Goal: Task Accomplishment & Management: Manage account settings

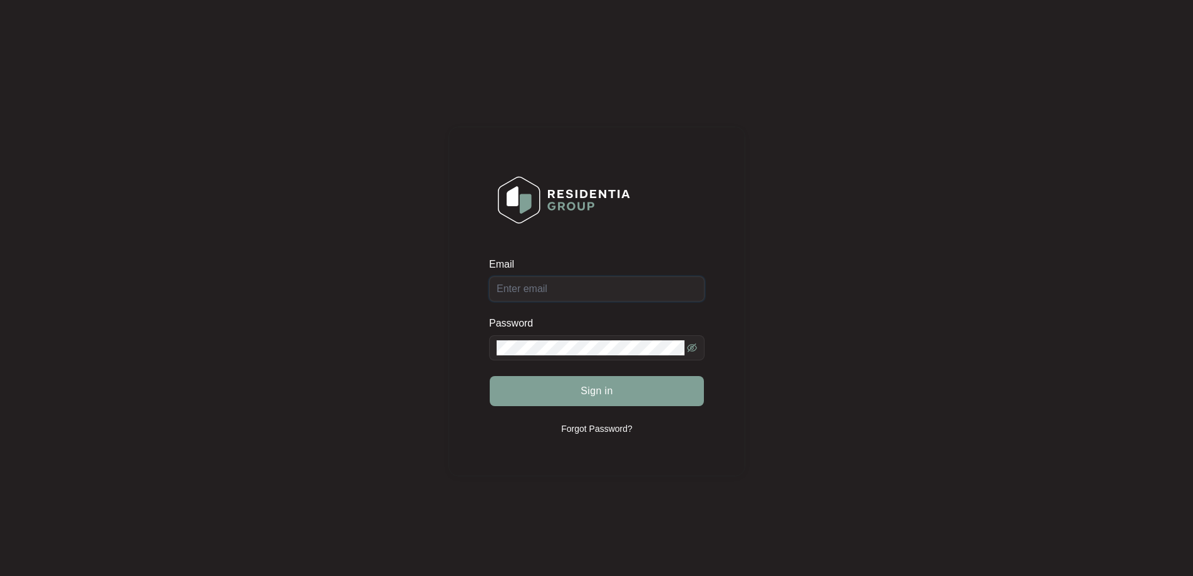
type input "[EMAIL_ADDRESS][DOMAIN_NAME]"
click at [655, 385] on div "Sign in" at bounding box center [596, 390] width 215 height 31
click at [644, 390] on button "Sign in" at bounding box center [597, 391] width 214 height 30
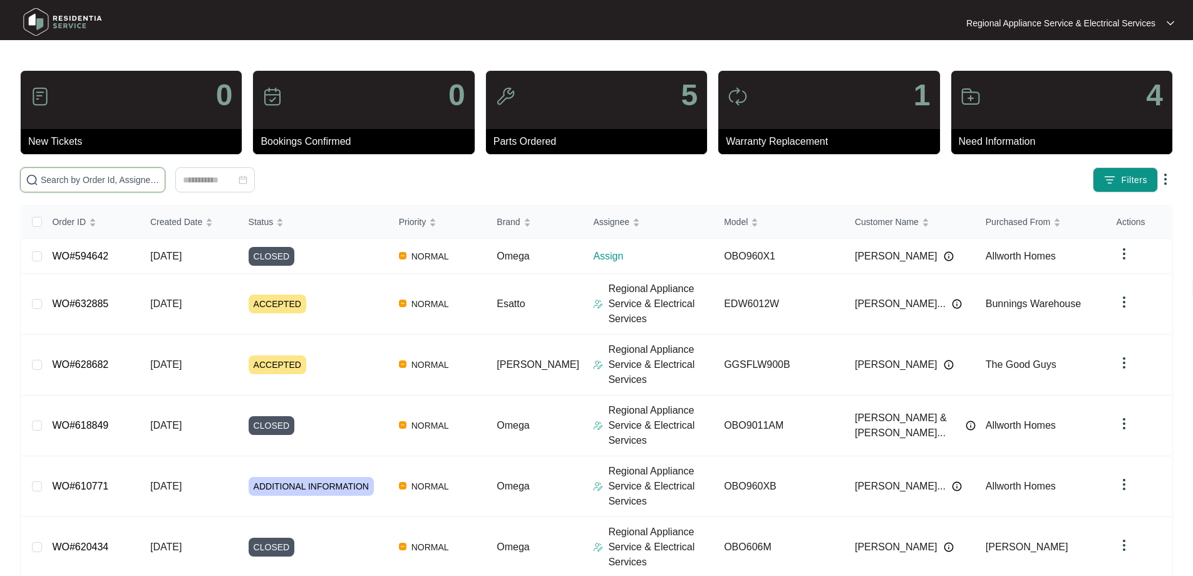
click at [160, 180] on input "text" at bounding box center [100, 180] width 119 height 14
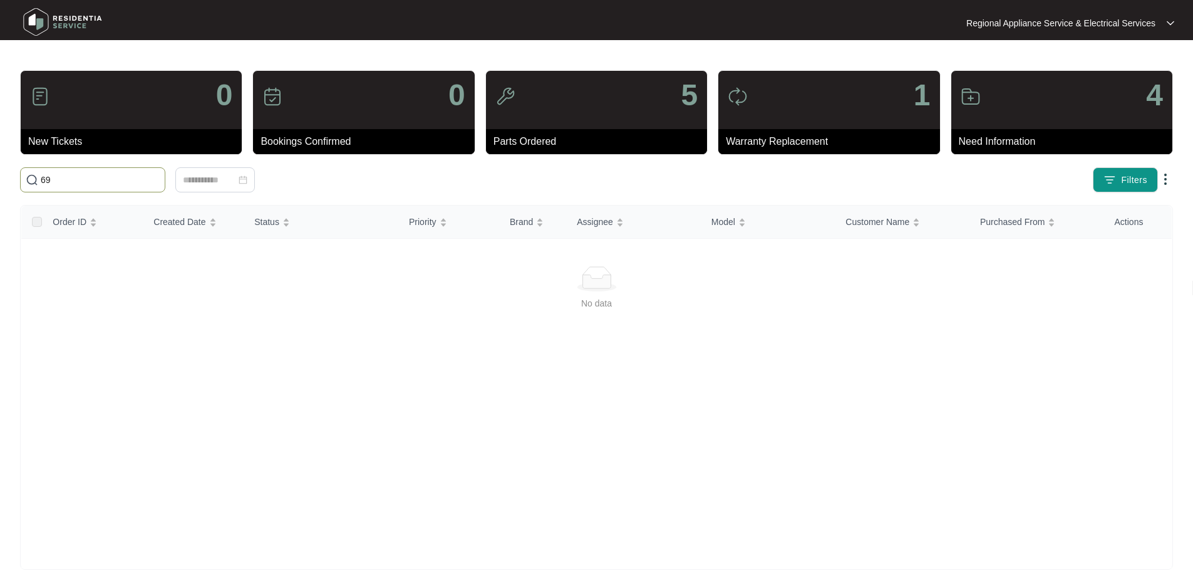
type input "6"
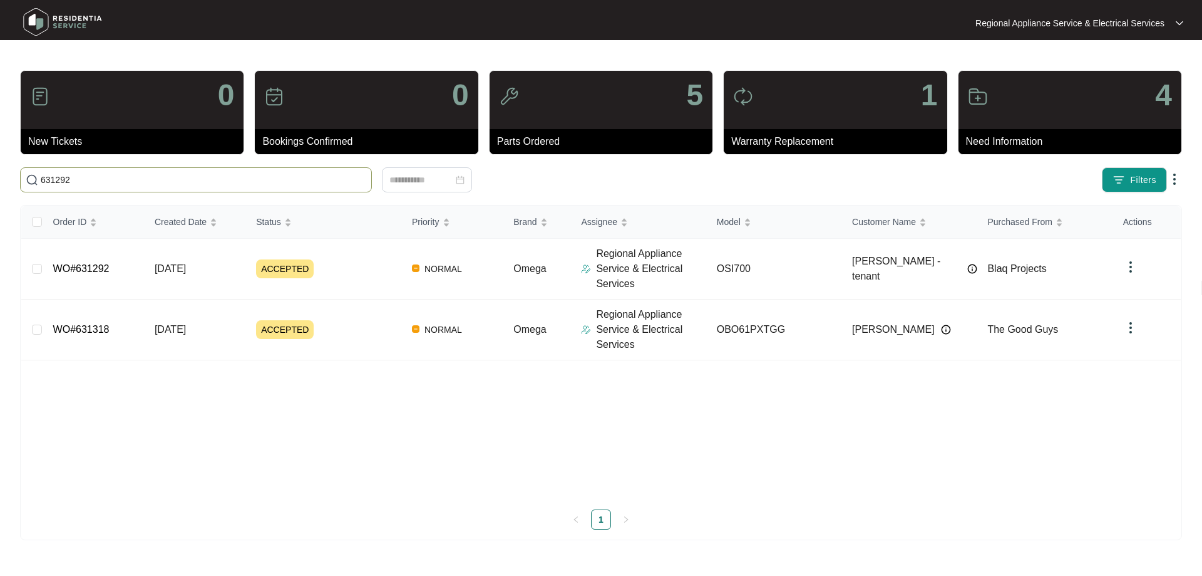
type input "631292"
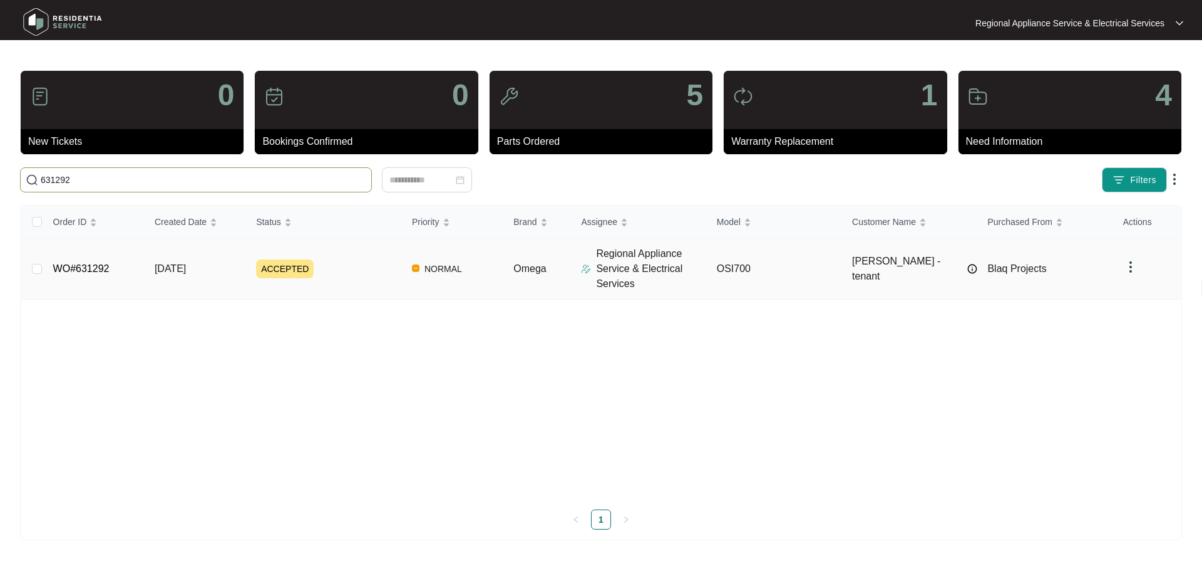
click at [102, 267] on link "WO#631292" at bounding box center [81, 268] width 56 height 11
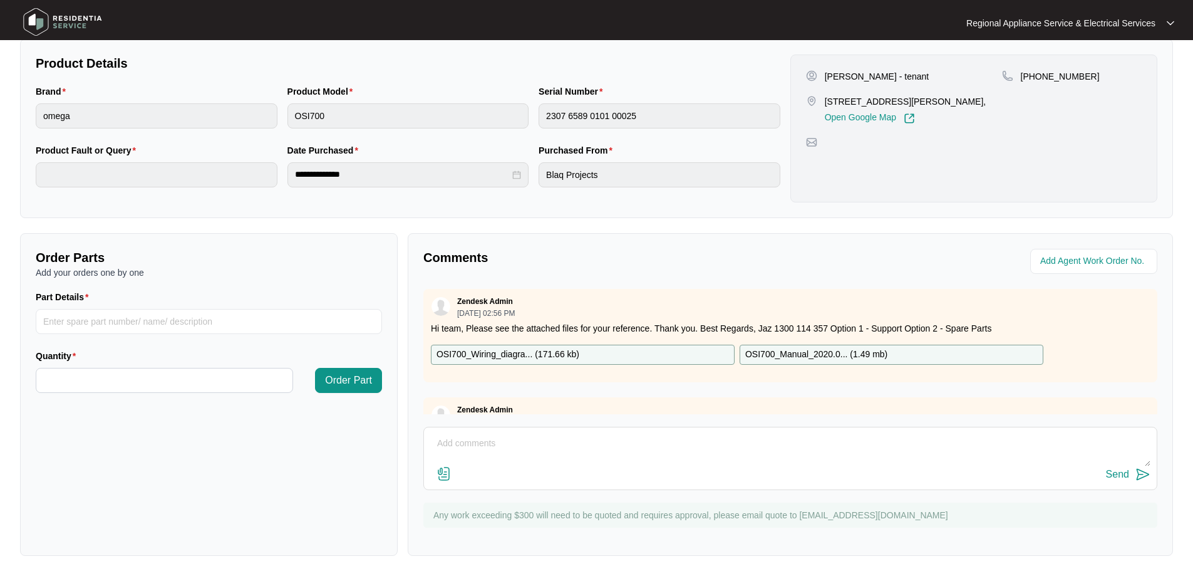
click at [844, 350] on p "OSI700_Manual_2020.0... ( 1.49 mb )" at bounding box center [816, 355] width 142 height 14
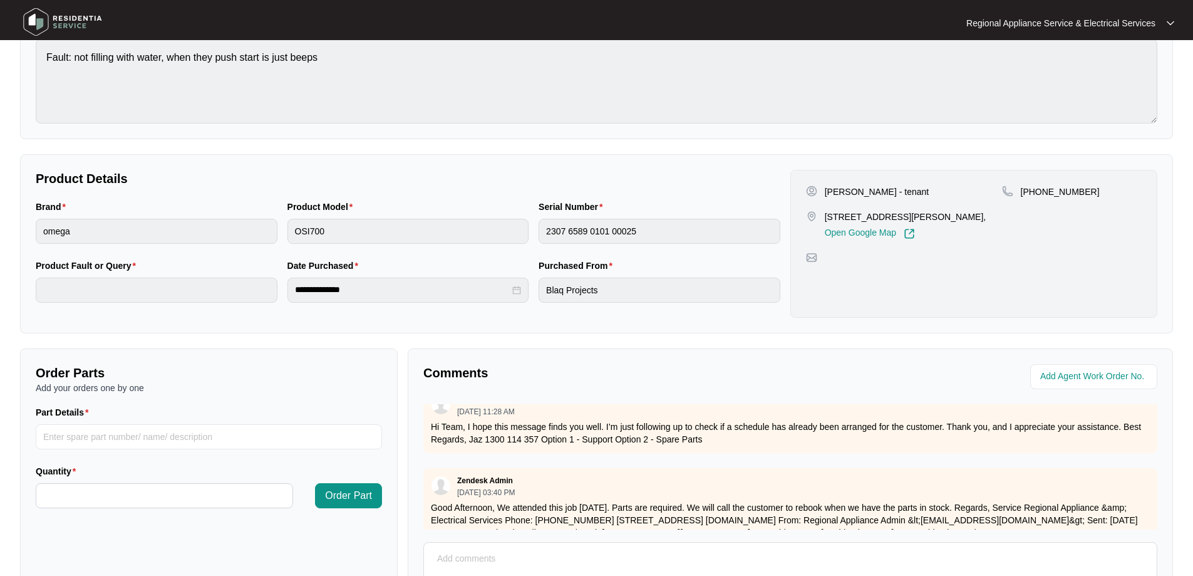
scroll to position [130, 0]
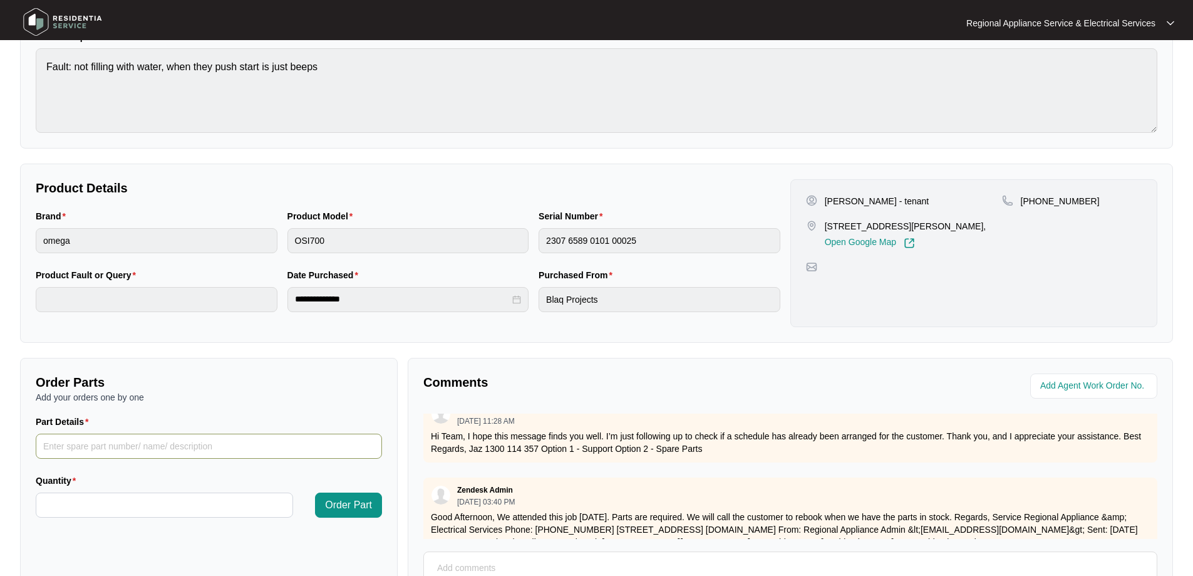
click at [197, 449] on input "Part Details" at bounding box center [209, 445] width 346 height 25
click at [196, 440] on input "Part Details" at bounding box center [209, 445] width 346 height 25
type input "INLET HOSE AQUA STOP"
click at [256, 495] on input "Quantity" at bounding box center [164, 505] width 256 height 24
type input "*"
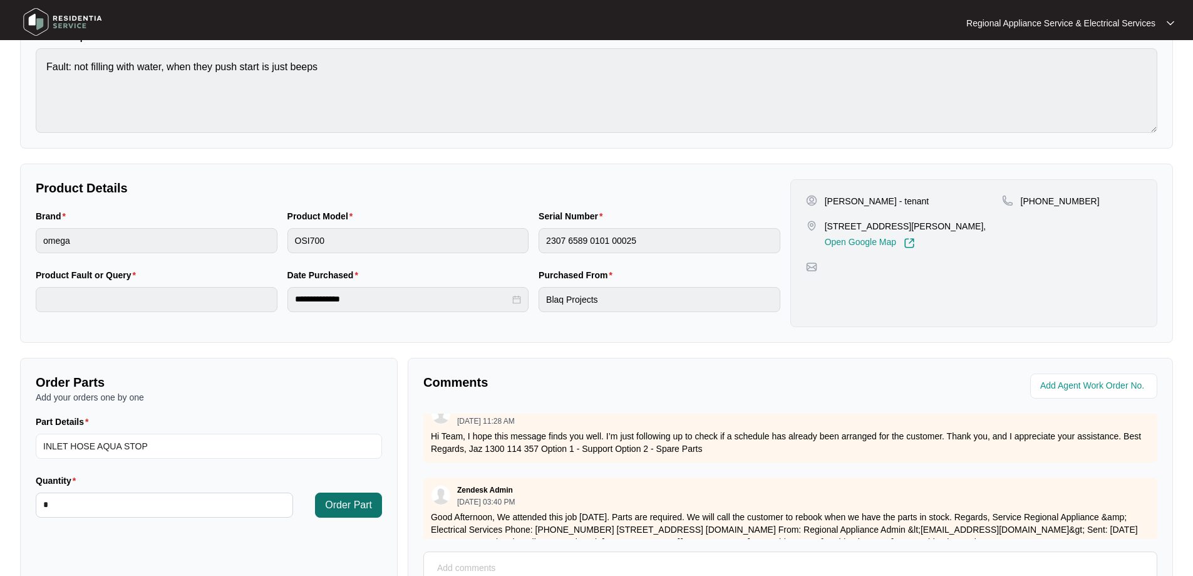
click at [344, 502] on span "Order Part" at bounding box center [348, 504] width 47 height 15
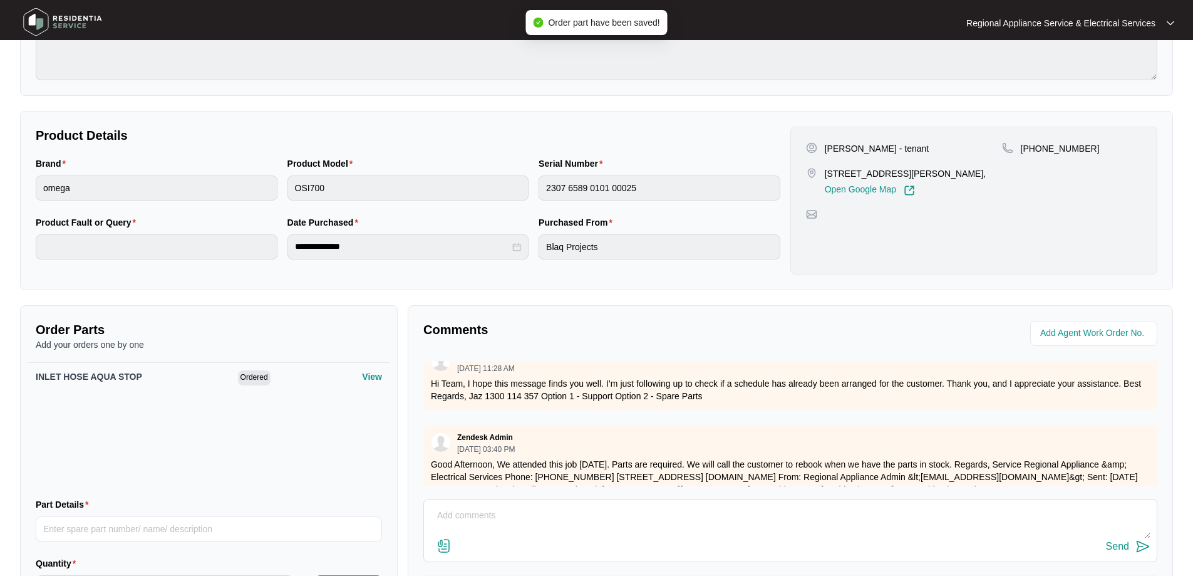
scroll to position [256, 0]
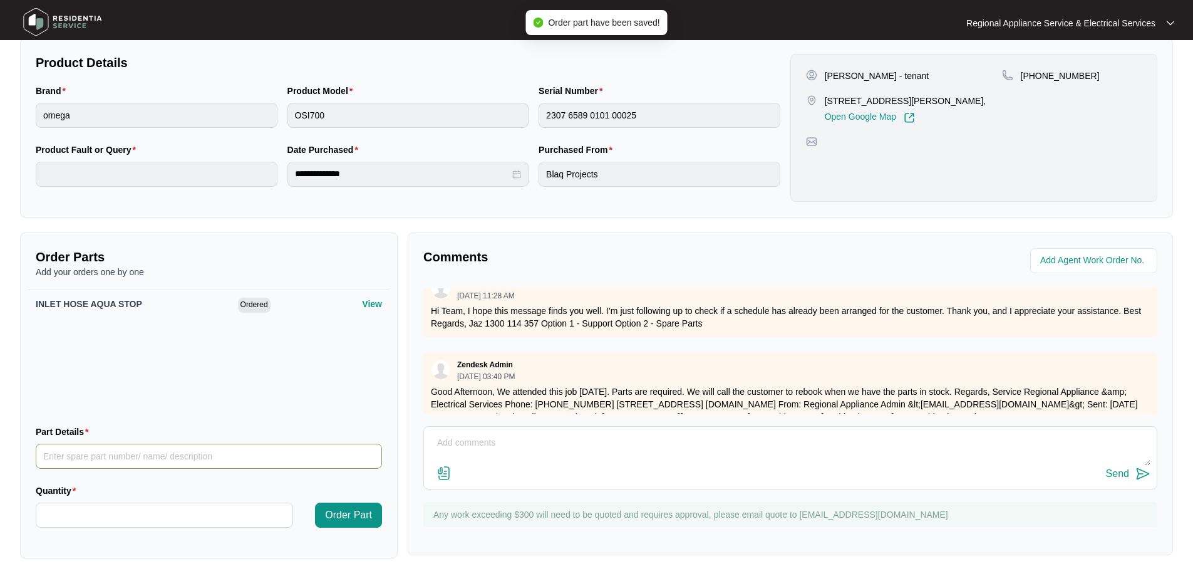
click at [210, 457] on input "Part Details" at bounding box center [209, 455] width 346 height 25
type input "MAIN POWER PCB"
click at [235, 515] on input "Quantity" at bounding box center [164, 515] width 256 height 24
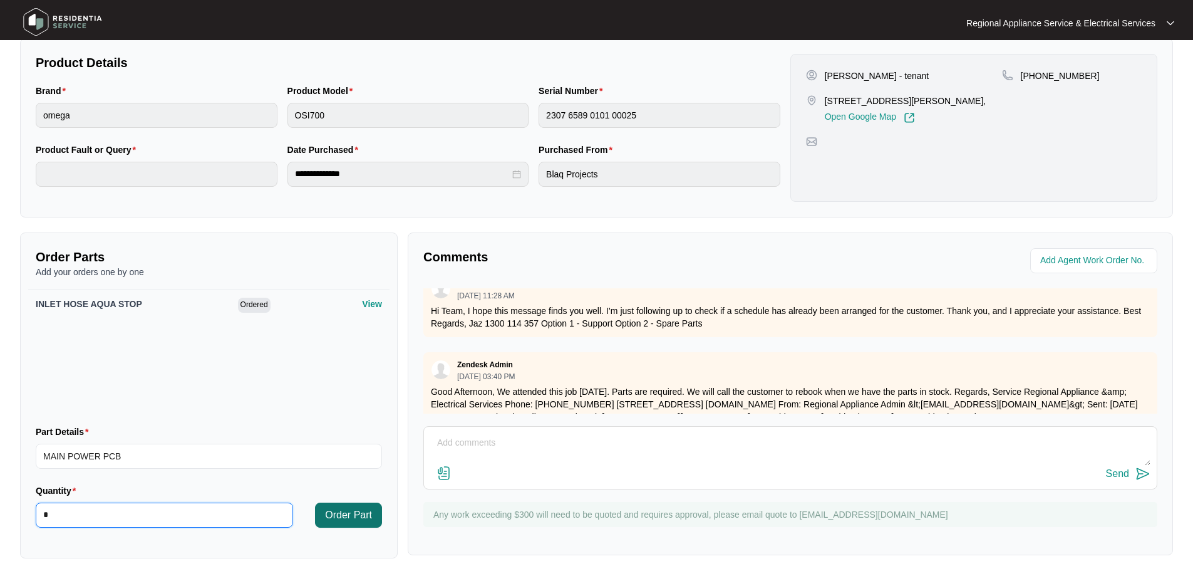
type input "*"
click at [356, 515] on span "Order Part" at bounding box center [348, 514] width 47 height 15
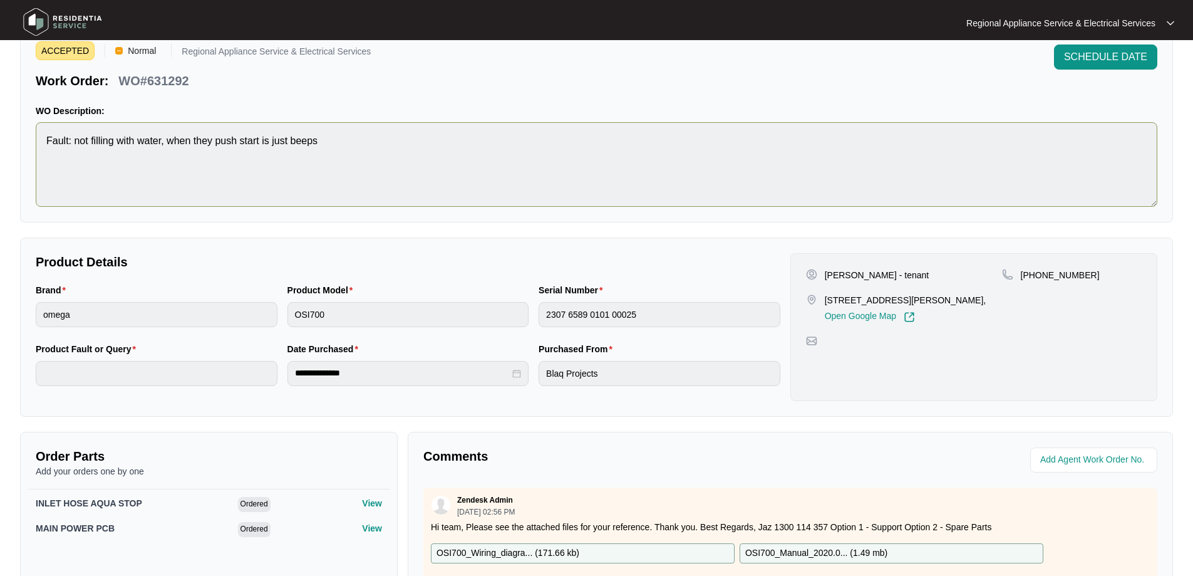
scroll to position [0, 0]
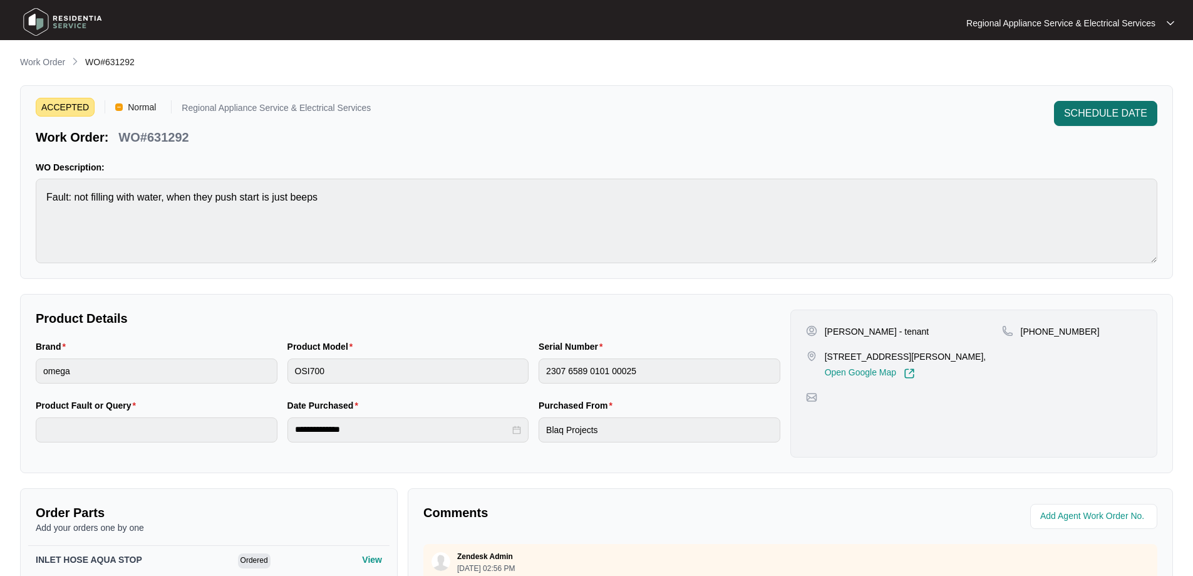
click at [1122, 108] on span "SCHEDULE DATE" at bounding box center [1105, 113] width 83 height 15
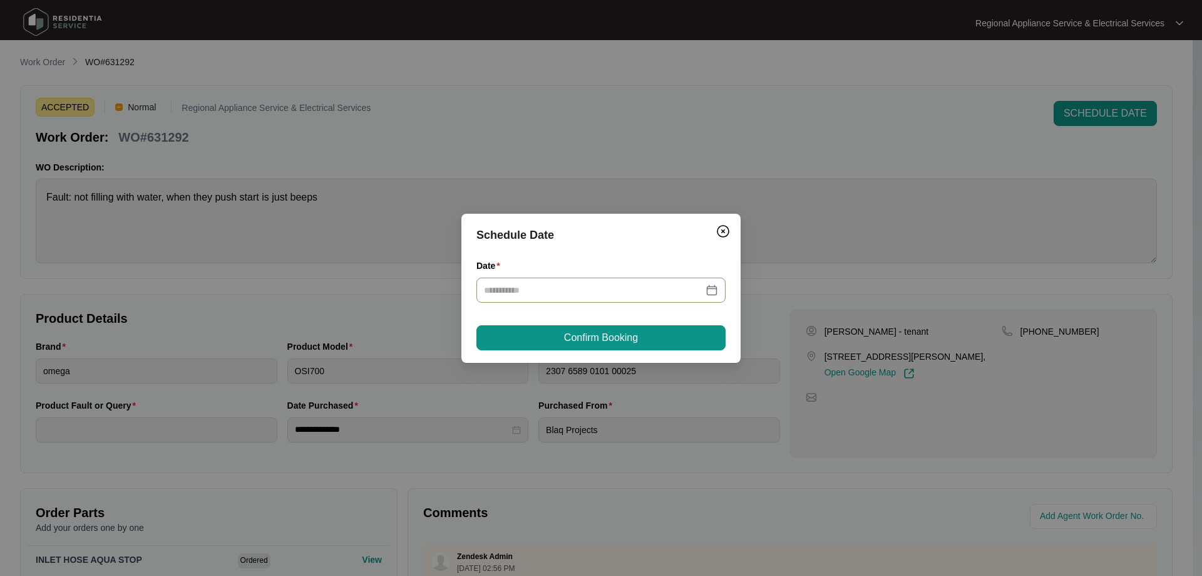
click at [712, 287] on div at bounding box center [601, 290] width 234 height 14
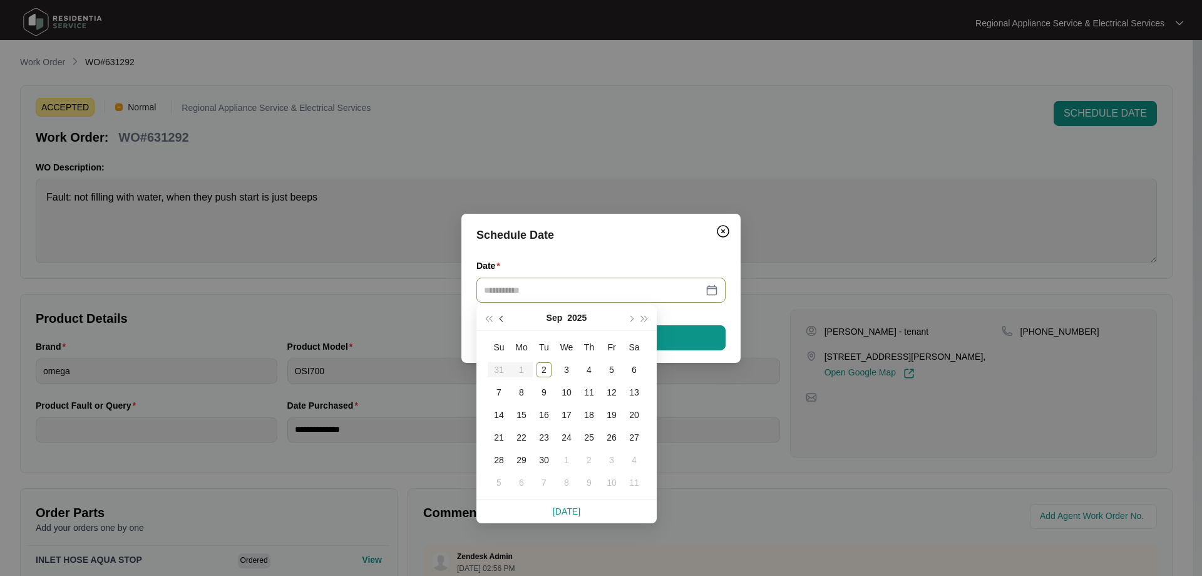
click at [499, 318] on button "button" at bounding box center [502, 317] width 14 height 25
click at [565, 455] on table "Su Mo Tu We Th Fr Sa 27 28 29 30 31 1 2 3 4 5 6 7 8 9 10 11 12 13 14 15 16 17 1…" at bounding box center [567, 415] width 158 height 158
type input "**********"
click at [573, 511] on link "[DATE]" at bounding box center [567, 511] width 28 height 10
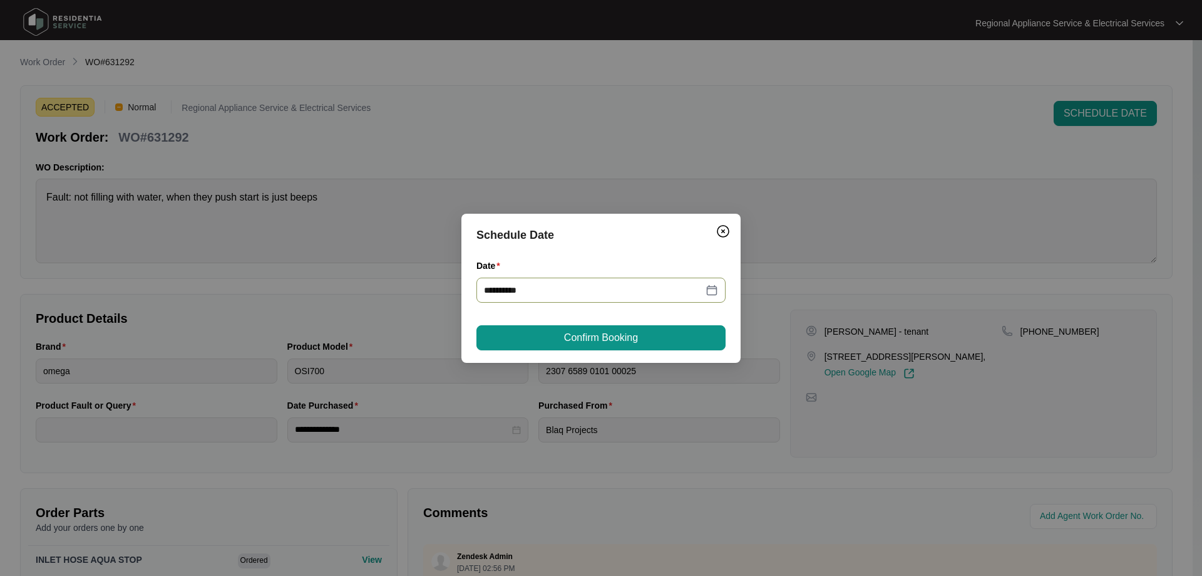
type input "**********"
click at [661, 329] on button "Confirm Booking" at bounding box center [601, 337] width 249 height 25
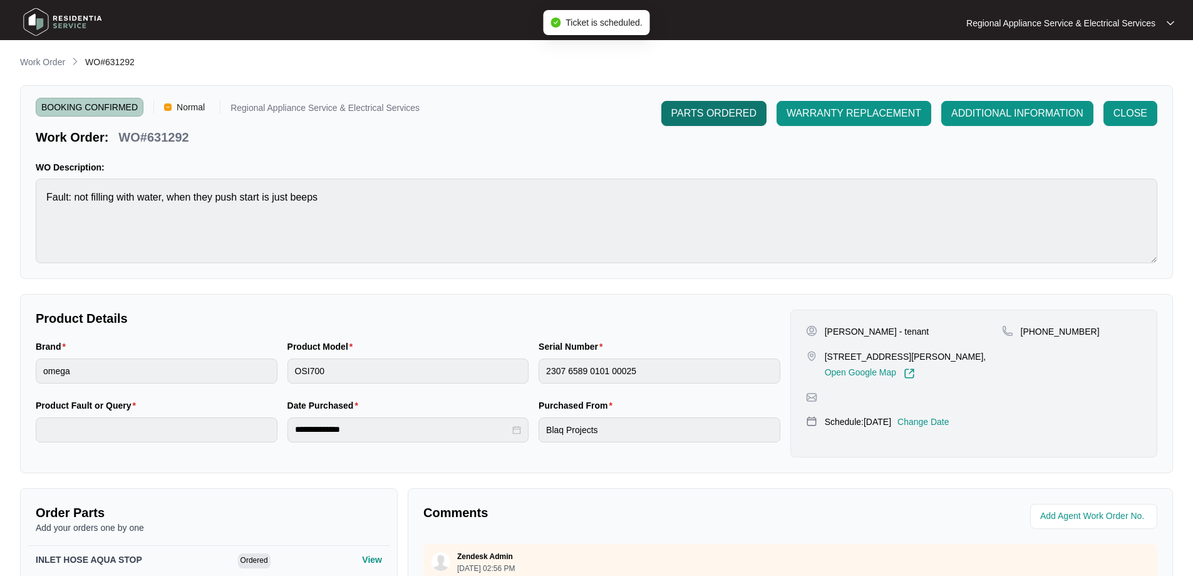
click at [716, 115] on span "PARTS ORDERED" at bounding box center [713, 113] width 85 height 15
